Goal: Navigation & Orientation: Find specific page/section

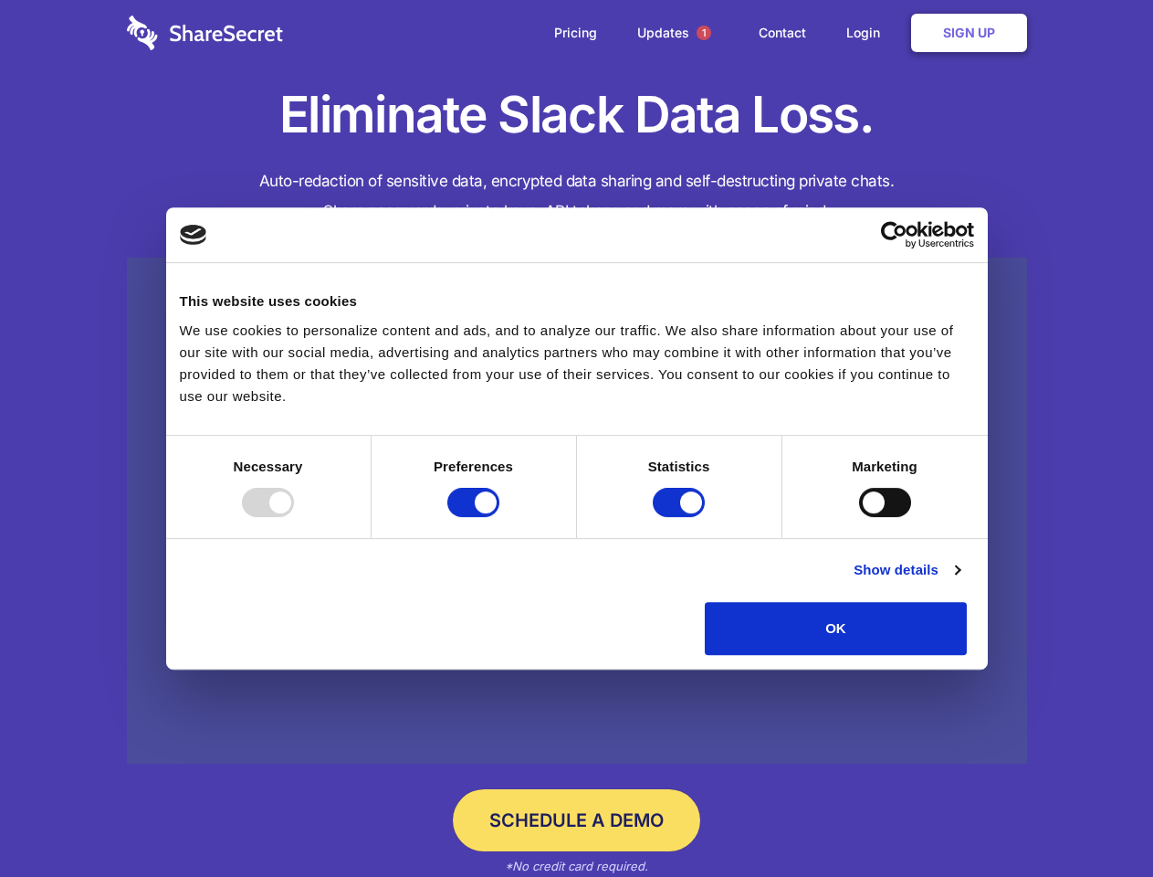
click at [294, 517] on div at bounding box center [268, 502] width 52 height 29
click at [499, 517] on input "Preferences" at bounding box center [473, 502] width 52 height 29
checkbox input "false"
click at [681, 517] on input "Statistics" at bounding box center [679, 502] width 52 height 29
checkbox input "false"
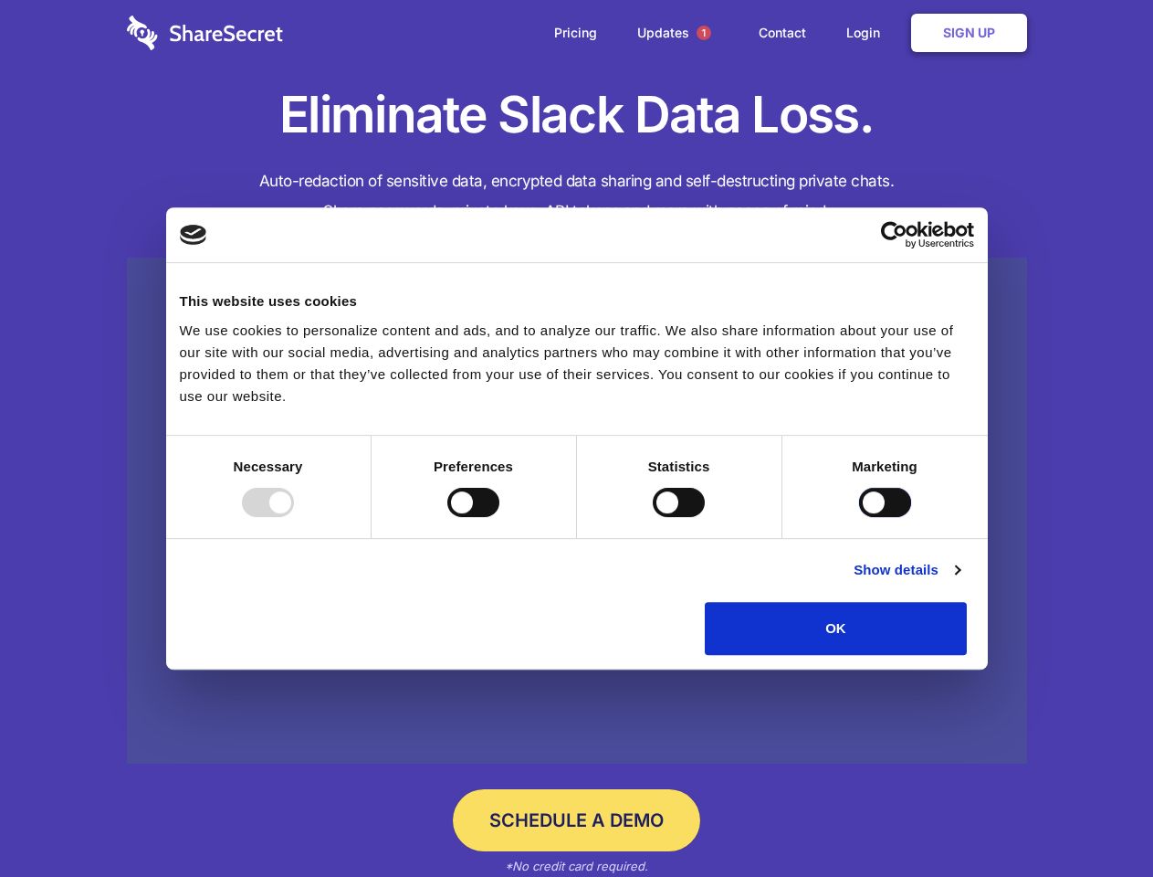
click at [859, 517] on input "Marketing" at bounding box center [885, 502] width 52 height 29
checkbox input "true"
click at [960, 581] on link "Show details" at bounding box center [907, 570] width 106 height 22
click at [0, 0] on li "Necessary 7 Necessary cookies help make a website usable by enabling basic func…" at bounding box center [0, 0] width 0 height 0
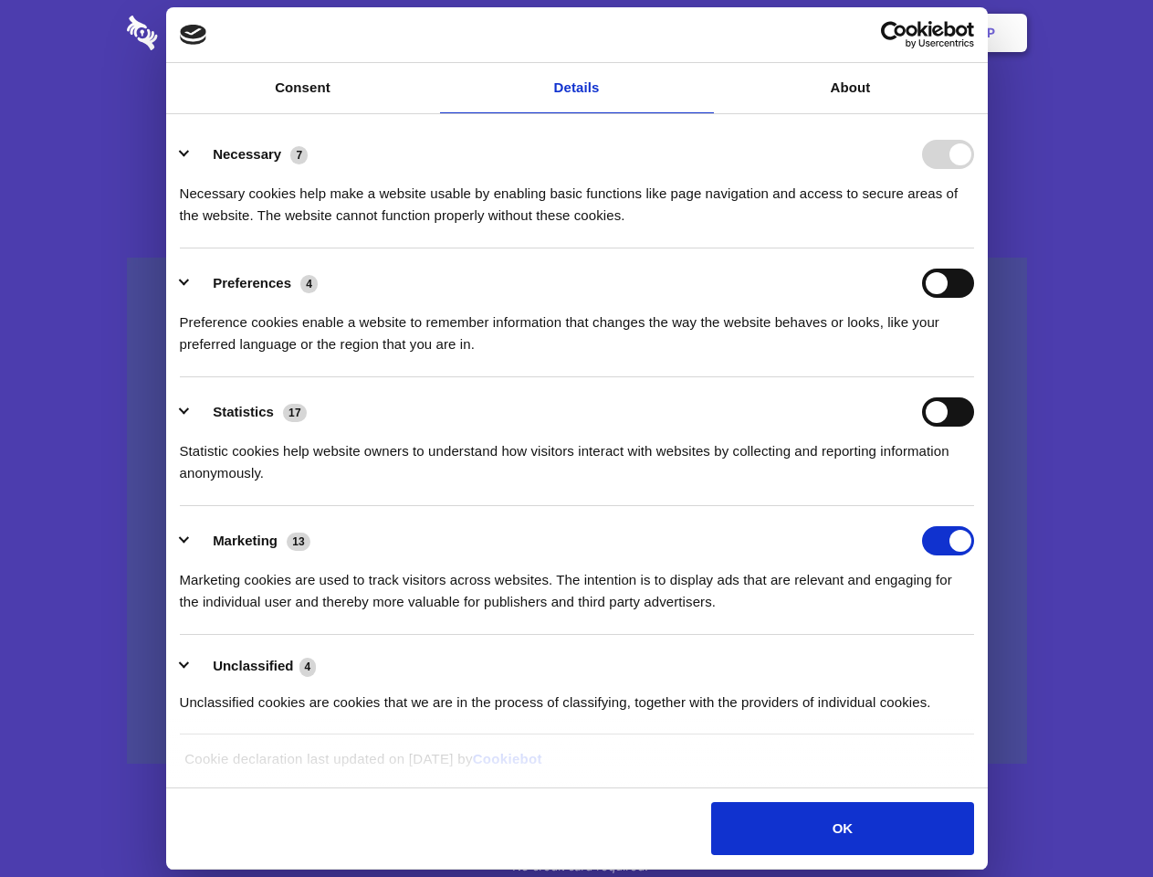
click at [703, 33] on span "1" at bounding box center [704, 33] width 15 height 15
